Goal: Task Accomplishment & Management: Complete application form

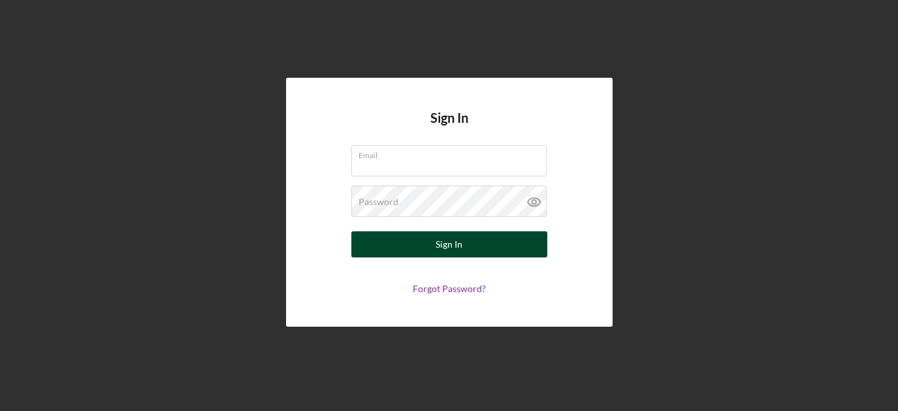
type input "[EMAIL_ADDRESS][DOMAIN_NAME]"
click at [427, 250] on button "Sign In" at bounding box center [449, 244] width 196 height 26
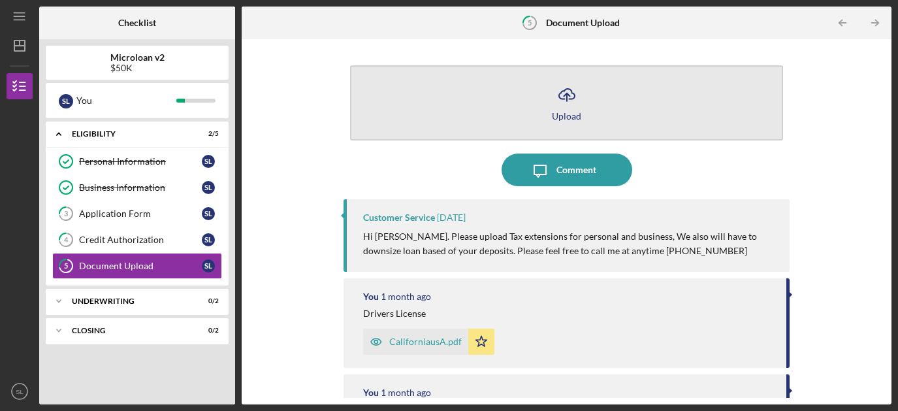
click at [560, 97] on icon "Icon/Upload" at bounding box center [567, 94] width 33 height 33
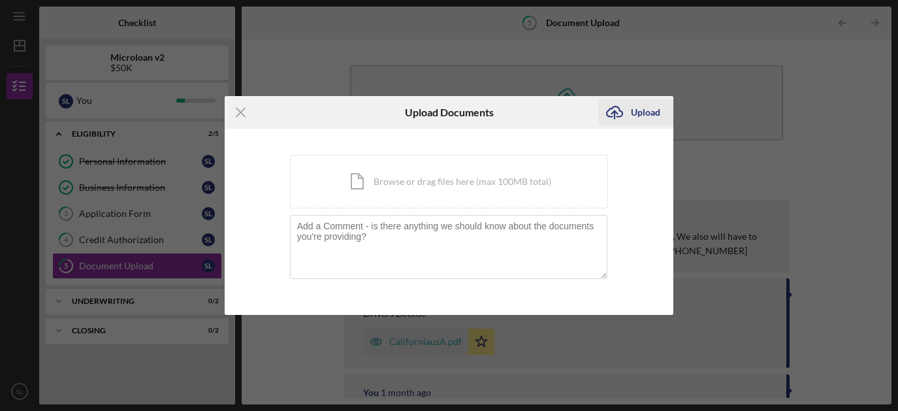
click at [654, 112] on div "Upload" at bounding box center [645, 112] width 29 height 26
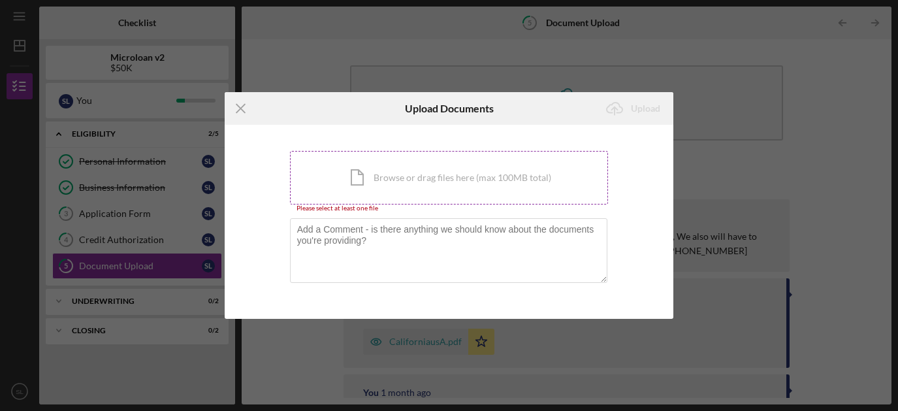
click at [426, 171] on div "Icon/Document Browse or drag files here (max 100MB total) Tap to choose files o…" at bounding box center [449, 178] width 319 height 54
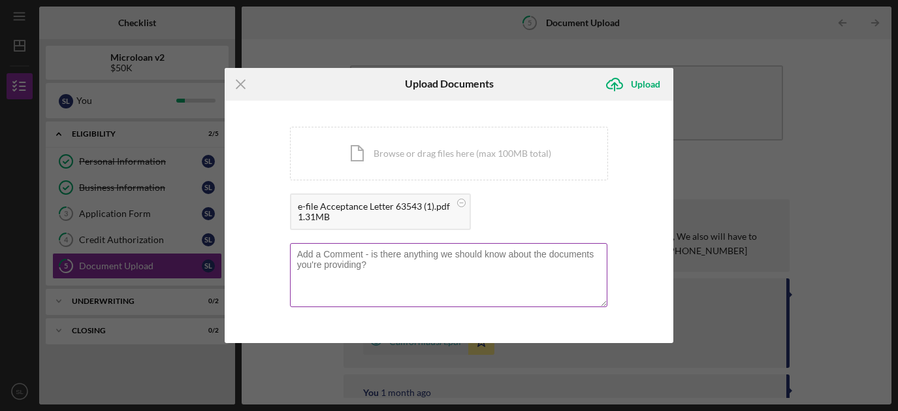
click at [439, 274] on textarea at bounding box center [449, 275] width 318 height 64
click at [504, 298] on textarea "Tax extension" at bounding box center [449, 275] width 318 height 64
click at [332, 265] on textarea "Tax extension" at bounding box center [449, 275] width 318 height 64
type textarea "Tax extension"
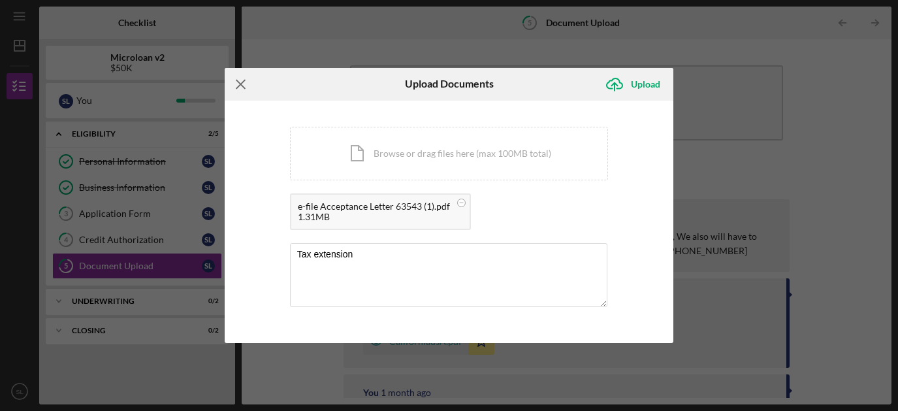
click at [242, 85] on line at bounding box center [240, 84] width 8 height 8
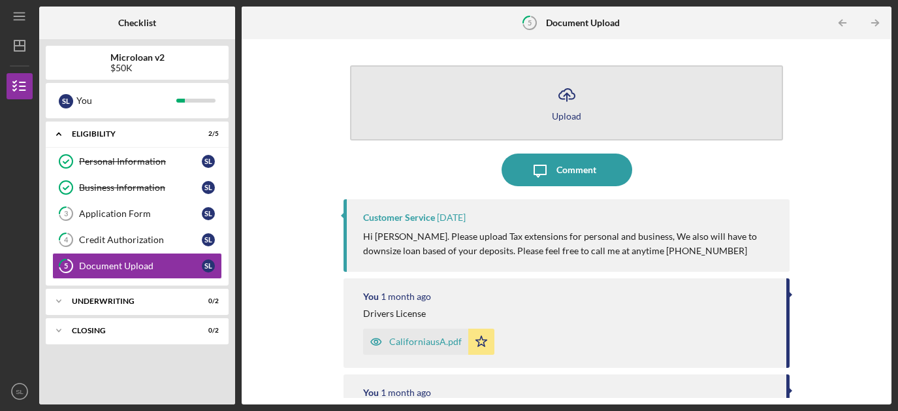
click at [560, 97] on icon "Icon/Upload" at bounding box center [567, 94] width 33 height 33
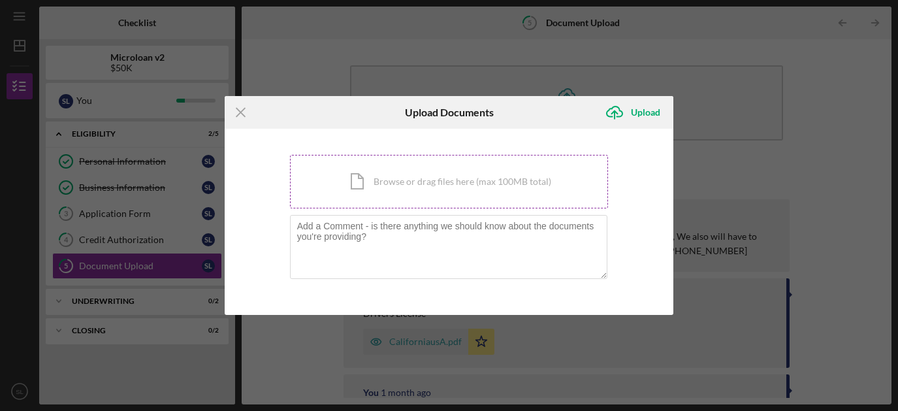
click at [416, 187] on div "Icon/Document Browse or drag files here (max 100MB total) Tap to choose files o…" at bounding box center [449, 182] width 319 height 54
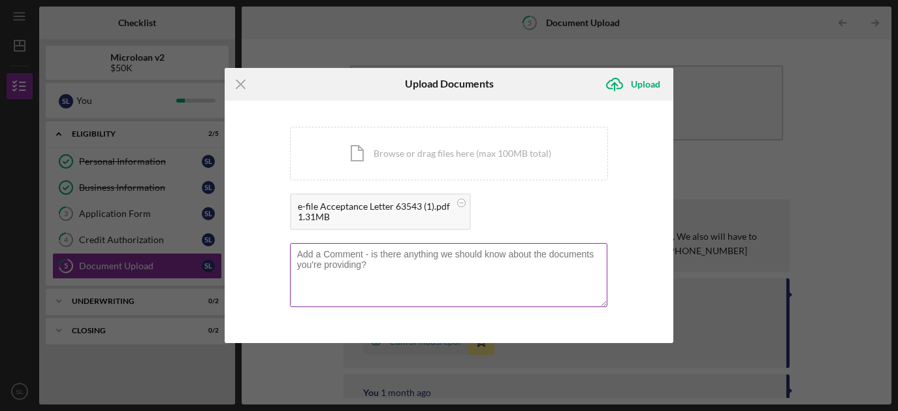
click at [421, 285] on textarea at bounding box center [449, 275] width 318 height 64
type textarea "Tax extension"
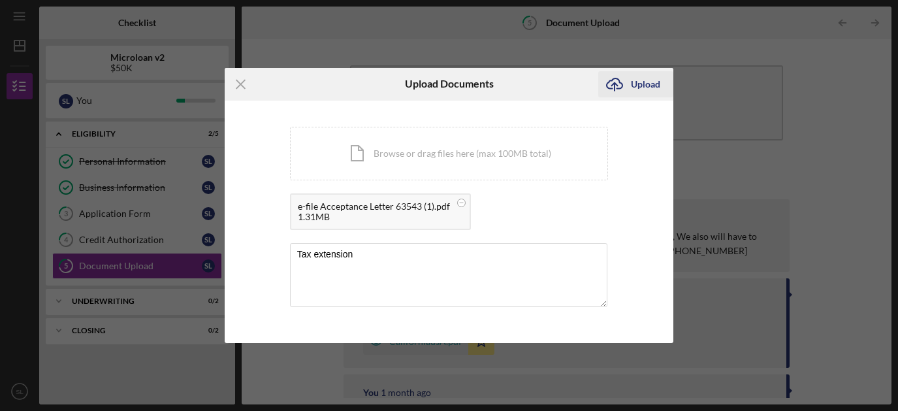
click at [614, 84] on icon "Icon/Upload" at bounding box center [614, 84] width 33 height 33
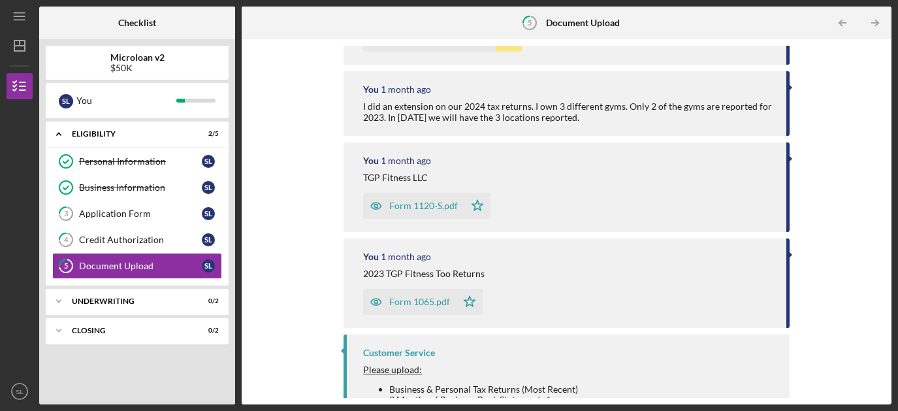
scroll to position [1147, 0]
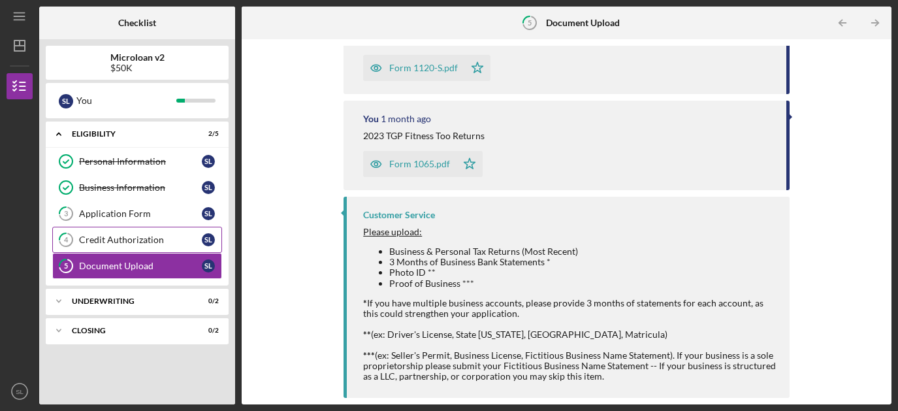
click at [165, 244] on div "Credit Authorization" at bounding box center [140, 240] width 123 height 10
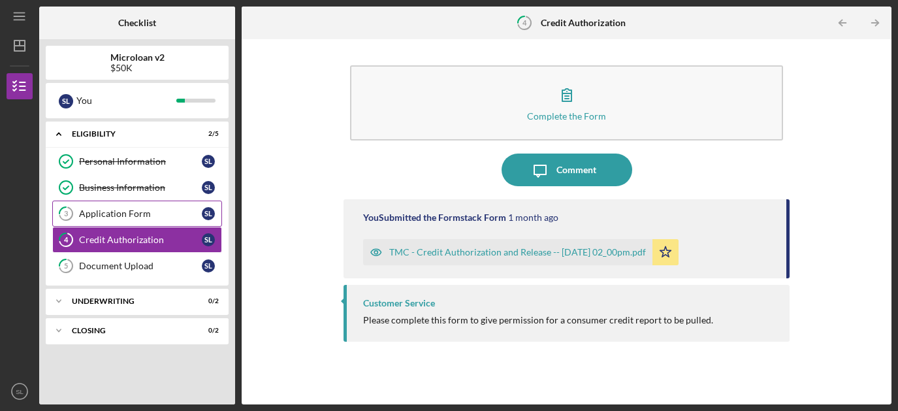
click at [138, 210] on div "Application Form" at bounding box center [140, 213] width 123 height 10
